Goal: Task Accomplishment & Management: Manage account settings

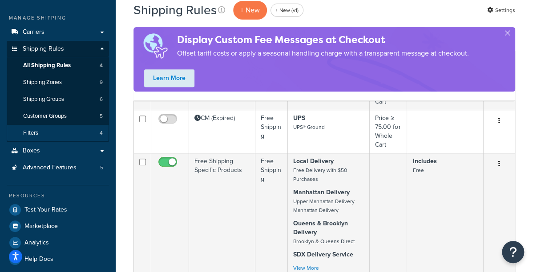
scroll to position [112, 0]
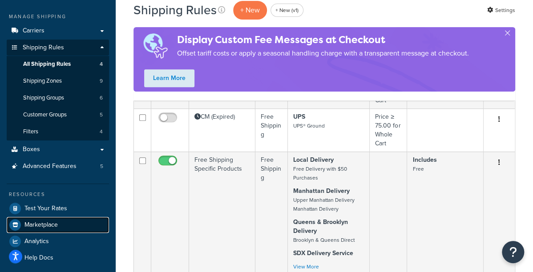
click at [50, 221] on span "Marketplace" at bounding box center [40, 225] width 33 height 8
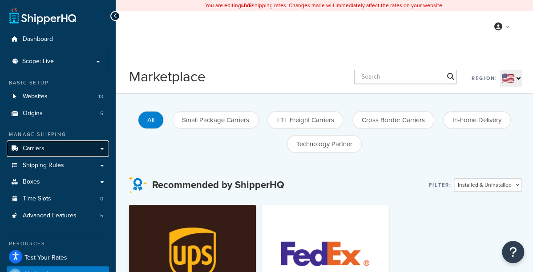
click at [52, 145] on link "Carriers" at bounding box center [58, 149] width 102 height 16
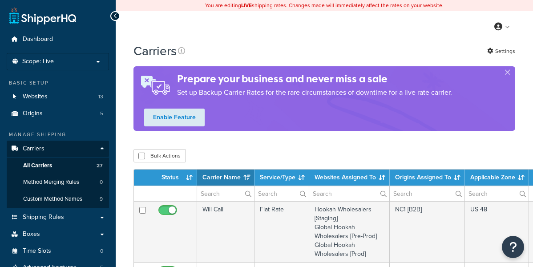
select select "15"
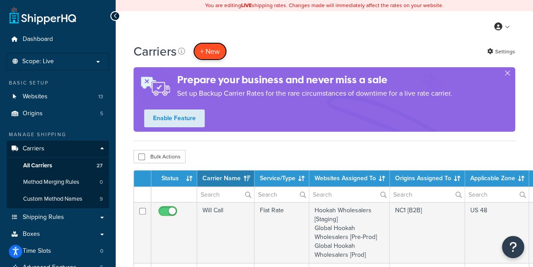
click at [213, 56] on button "+ New" at bounding box center [210, 51] width 34 height 18
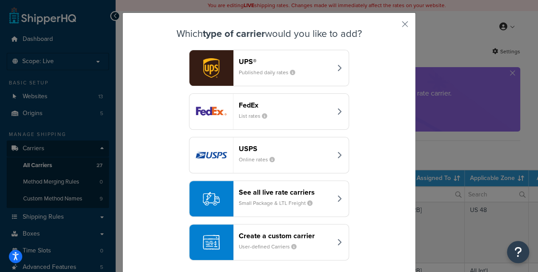
scroll to position [20, 0]
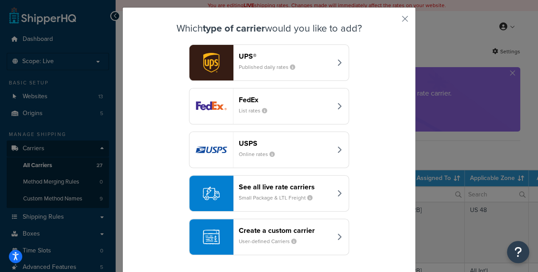
click at [258, 196] on small "Small Package & LTL Freight" at bounding box center [279, 198] width 81 height 8
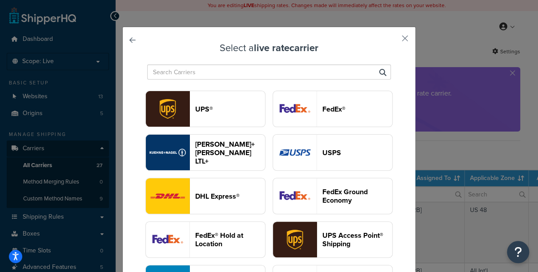
click at [217, 71] on input "text" at bounding box center [269, 71] width 244 height 15
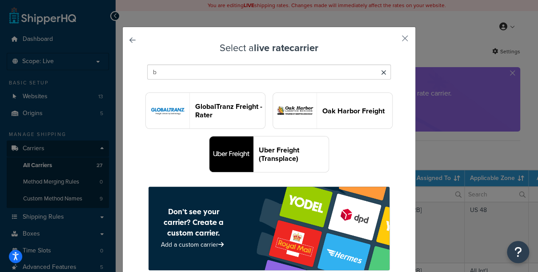
scroll to position [173, 0]
type input "b"
click at [381, 77] on span at bounding box center [383, 73] width 5 height 12
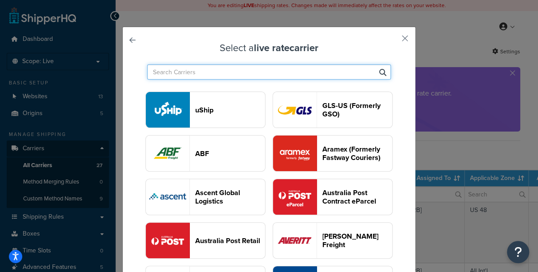
scroll to position [1302, 0]
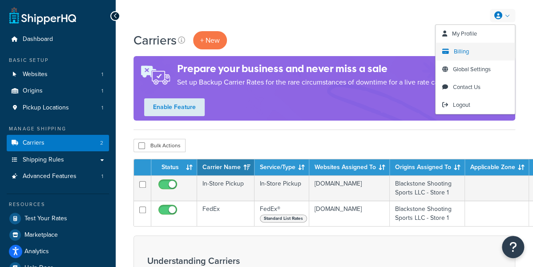
click at [467, 49] on span "Billing" at bounding box center [461, 51] width 15 height 8
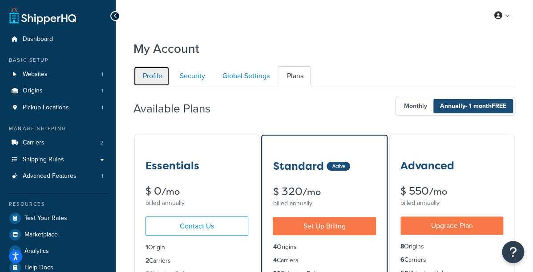
click at [151, 78] on link "Profile" at bounding box center [151, 76] width 36 height 20
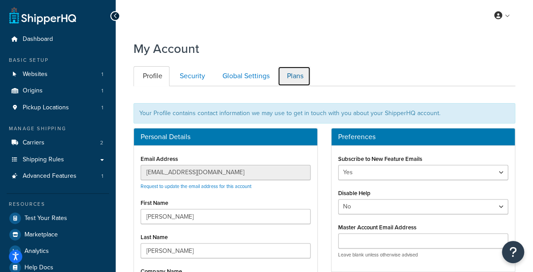
click at [288, 76] on link "Plans" at bounding box center [294, 76] width 33 height 20
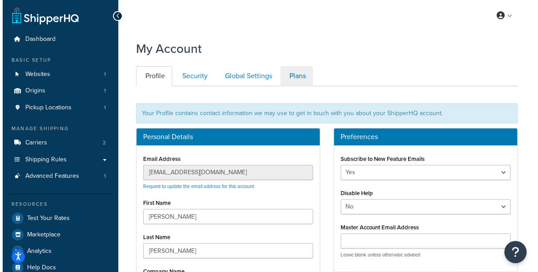
scroll to position [86, 0]
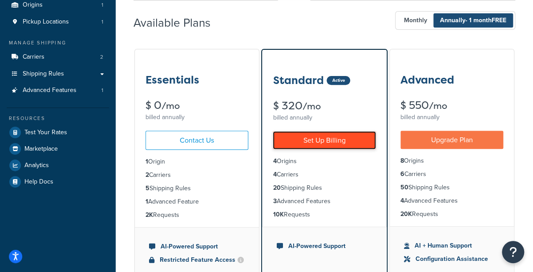
click at [324, 134] on link "Set Up Billing" at bounding box center [324, 140] width 103 height 18
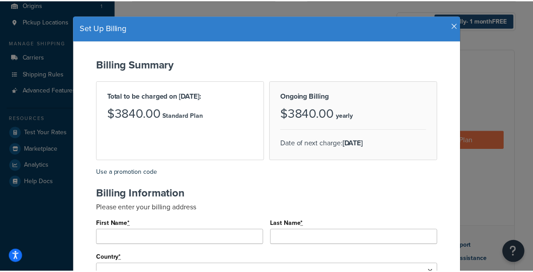
scroll to position [13, 0]
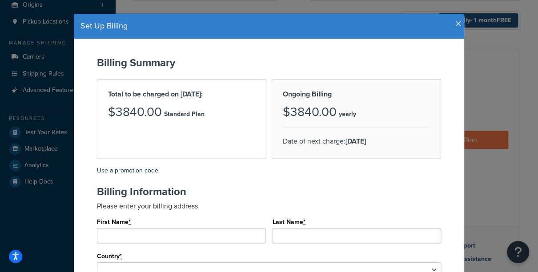
click at [458, 24] on icon "button" at bounding box center [458, 24] width 6 height 8
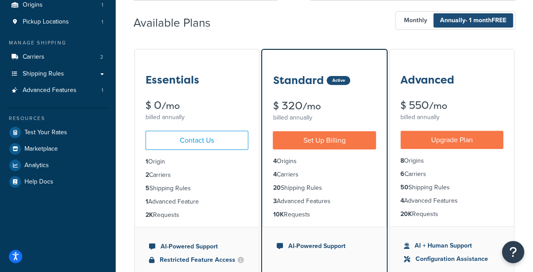
scroll to position [87, 0]
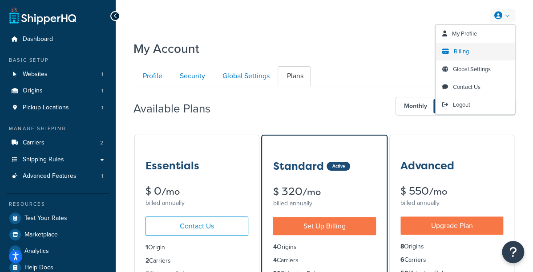
click at [471, 48] on link "Billing" at bounding box center [474, 52] width 79 height 18
